Goal: Register for event/course

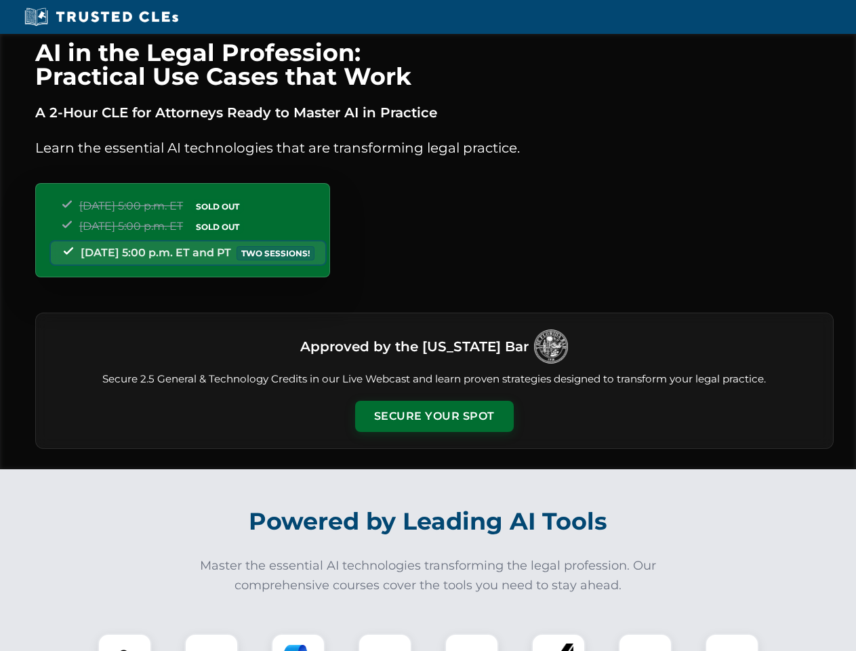
click at [434, 416] on button "Secure Your Spot" at bounding box center [434, 416] width 159 height 31
click at [125, 642] on img at bounding box center [124, 660] width 39 height 39
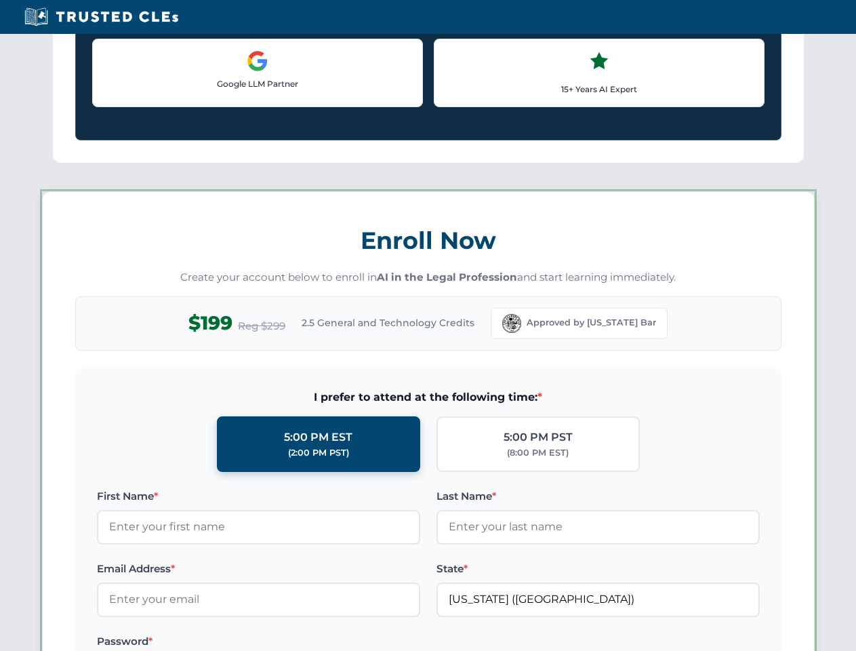
click at [298, 642] on label "Password *" at bounding box center [258, 641] width 323 height 16
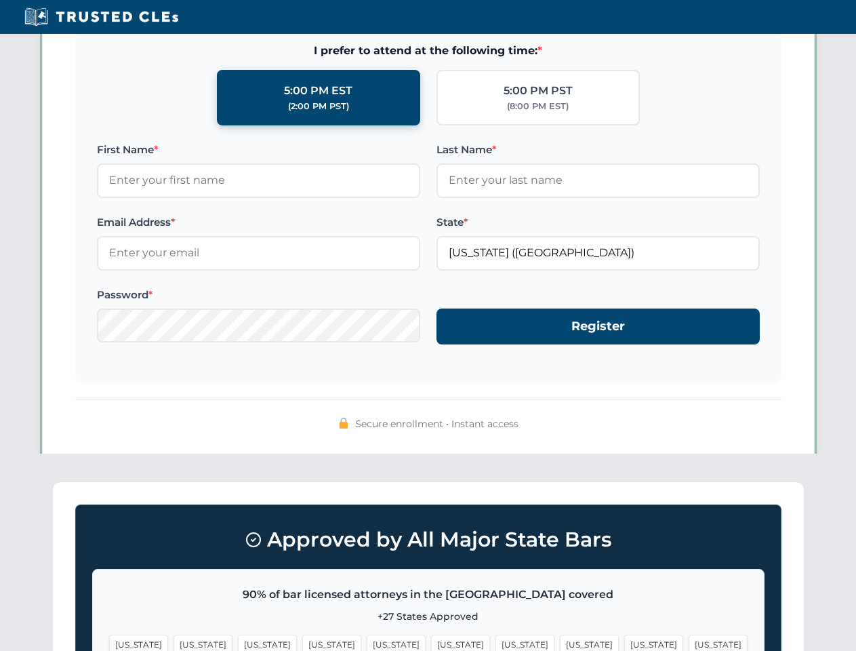
click at [624, 642] on span "[US_STATE]" at bounding box center [653, 645] width 59 height 20
